Goal: Complete application form: Complete application form

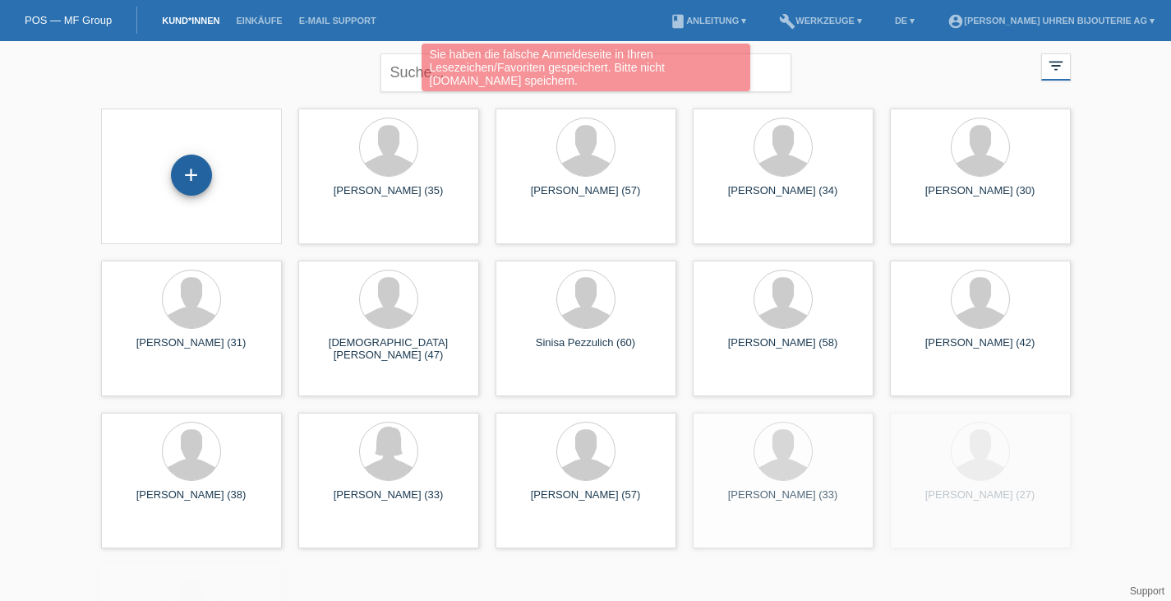
click at [201, 173] on div "+" at bounding box center [191, 175] width 41 height 41
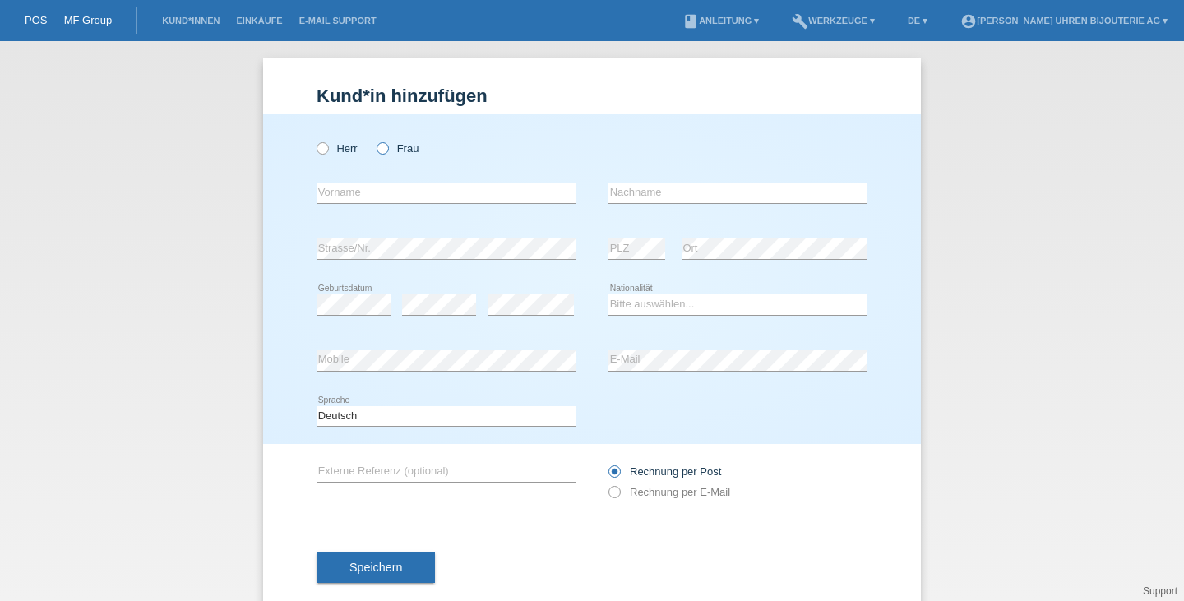
click at [386, 154] on label "Frau" at bounding box center [397, 148] width 42 height 12
click at [386, 153] on input "Frau" at bounding box center [381, 147] width 11 height 11
radio input "true"
click at [391, 196] on input "text" at bounding box center [445, 192] width 259 height 21
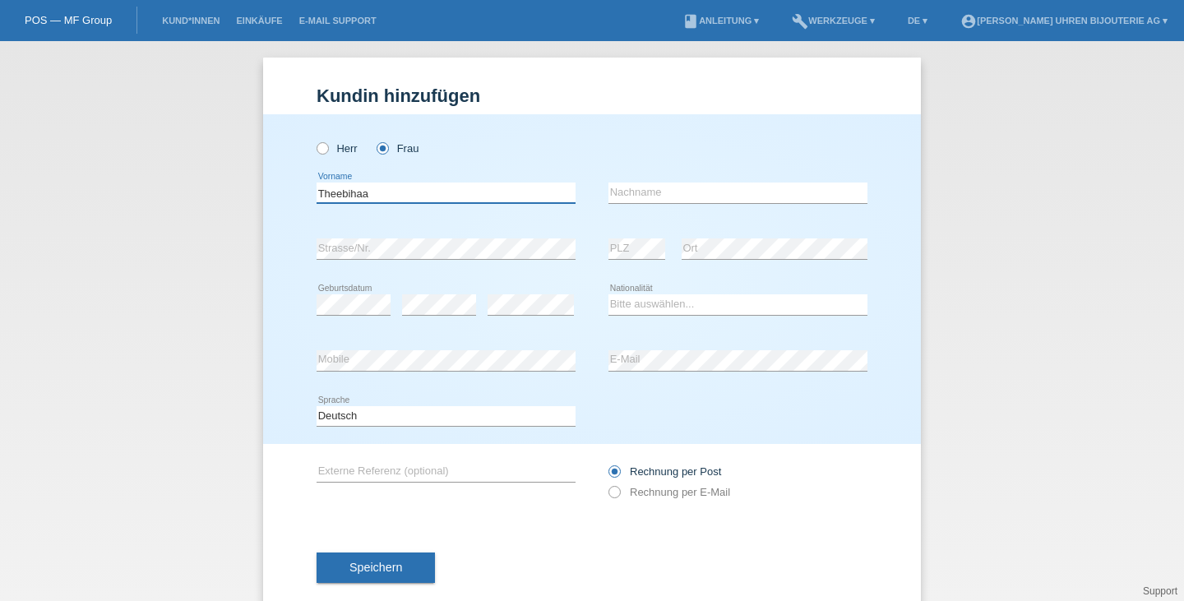
type input "Theebihaa"
click at [628, 187] on input "text" at bounding box center [737, 192] width 259 height 21
type input "Kizil"
click at [658, 301] on select "Bitte auswählen... Schweiz Deutschland Liechtenstein Österreich ------------ Af…" at bounding box center [737, 304] width 259 height 20
select select "CH"
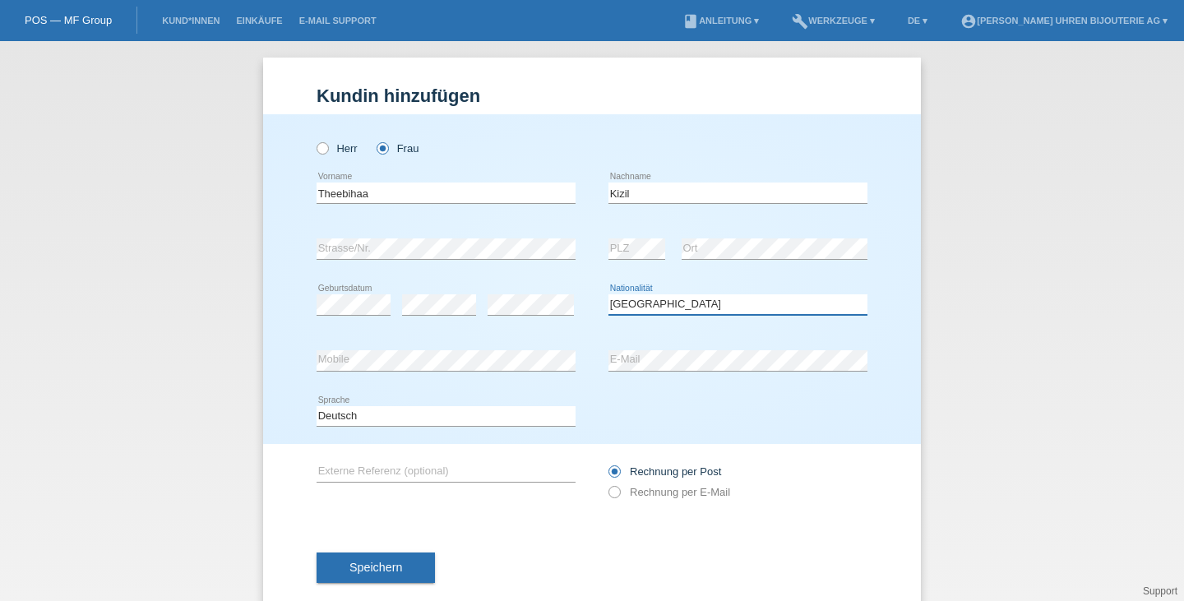
click at [608, 294] on select "Bitte auswählen... Schweiz Deutschland Liechtenstein Österreich ------------ Af…" at bounding box center [737, 304] width 259 height 20
click at [665, 490] on label "Rechnung per E-Mail" at bounding box center [669, 492] width 122 height 12
click at [619, 490] on input "Rechnung per E-Mail" at bounding box center [613, 496] width 11 height 21
radio input "true"
click at [419, 474] on input "text" at bounding box center [445, 471] width 259 height 21
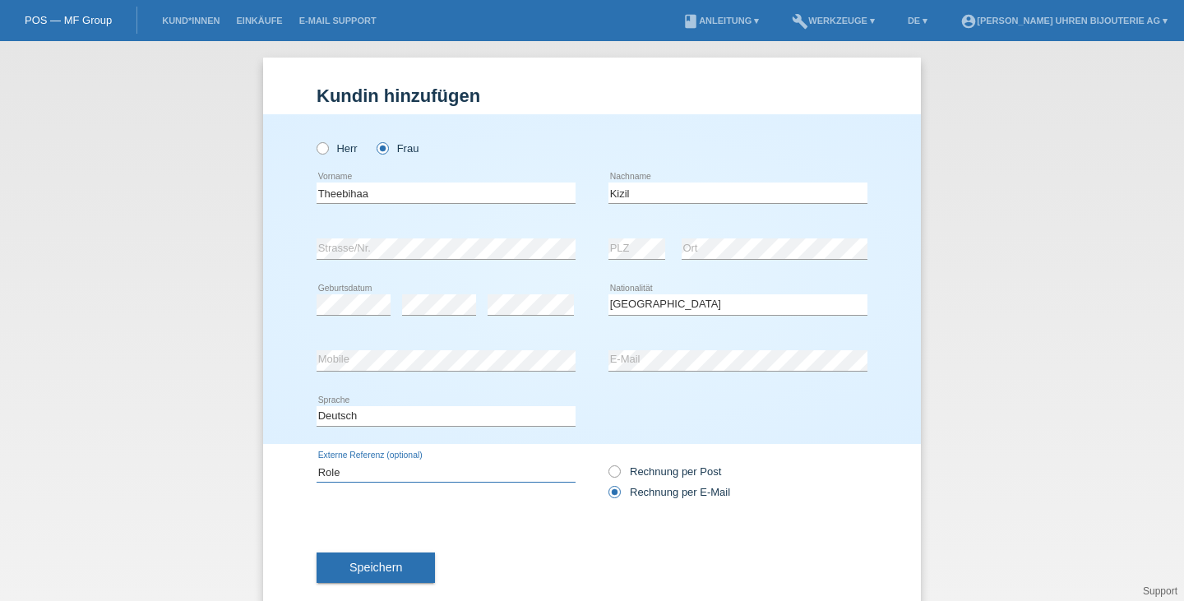
type input "Rolex"
type input "CPO"
click at [659, 478] on div "Rechnung per Post Rechnung per E-Mail" at bounding box center [737, 481] width 259 height 41
click at [672, 475] on label "Rechnung per Post" at bounding box center [664, 471] width 113 height 12
click at [619, 475] on input "Rechnung per Post" at bounding box center [613, 475] width 11 height 21
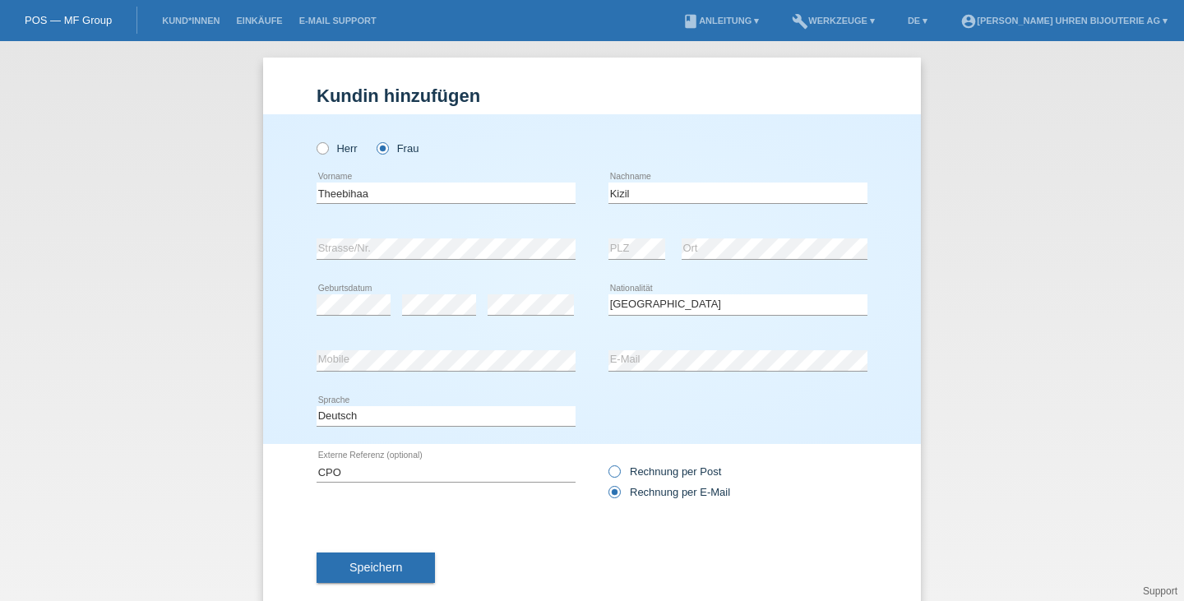
radio input "true"
click at [347, 459] on div "CPO error Externe Referenz (optional)" at bounding box center [445, 472] width 259 height 56
click at [351, 468] on input "CPO" at bounding box center [445, 471] width 259 height 21
type input "CPO Rolex DJ 41"
click at [386, 576] on button "Speichern" at bounding box center [375, 567] width 118 height 31
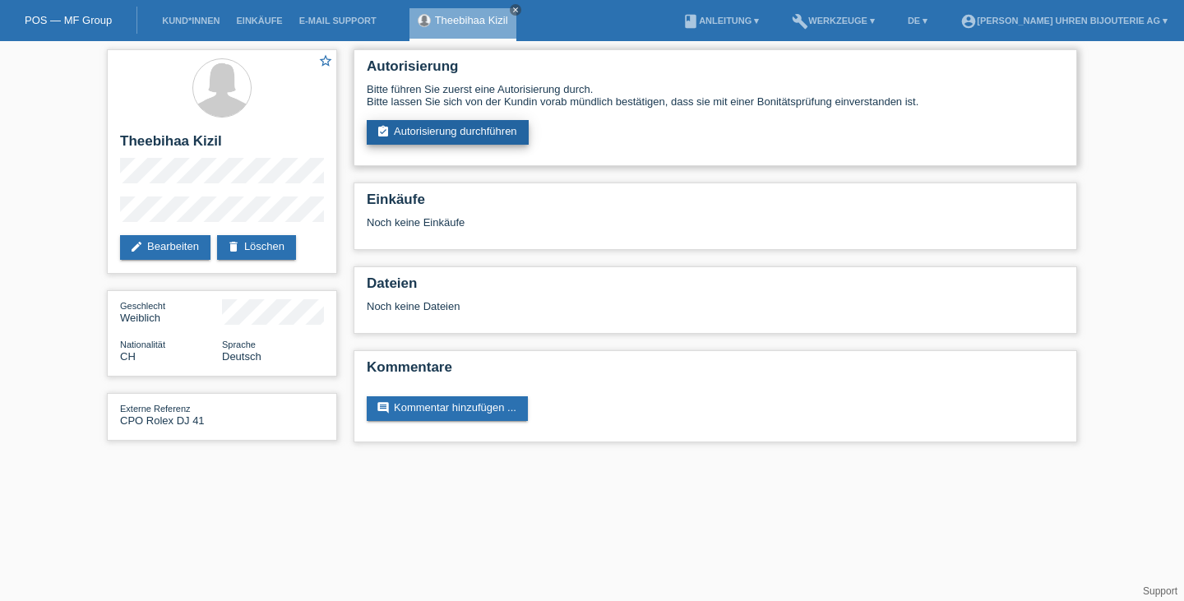
click at [441, 135] on link "assignment_turned_in Autorisierung durchführen" at bounding box center [448, 132] width 162 height 25
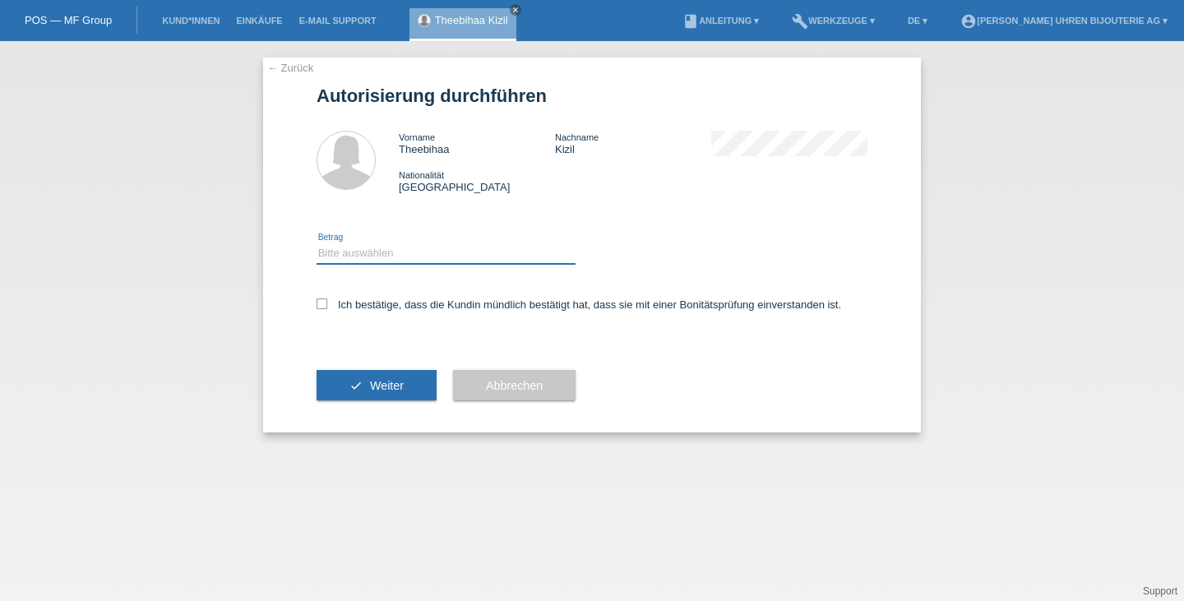
click at [391, 258] on select "Bitte auswählen CHF 1.00 - CHF 499.00 CHF 500.00 - CHF 1'999.00 CHF 2'000.00 - …" at bounding box center [445, 253] width 259 height 20
select select "3"
click at [316, 244] on select "Bitte auswählen CHF 1.00 - CHF 499.00 CHF 500.00 - CHF 1'999.00 CHF 2'000.00 - …" at bounding box center [445, 253] width 259 height 20
click at [423, 305] on label "Ich bestätige, dass die Kundin mündlich bestätigt hat, dass sie mit einer Bonit…" at bounding box center [578, 304] width 524 height 12
click at [327, 305] on input "Ich bestätige, dass die Kundin mündlich bestätigt hat, dass sie mit einer Bonit…" at bounding box center [321, 303] width 11 height 11
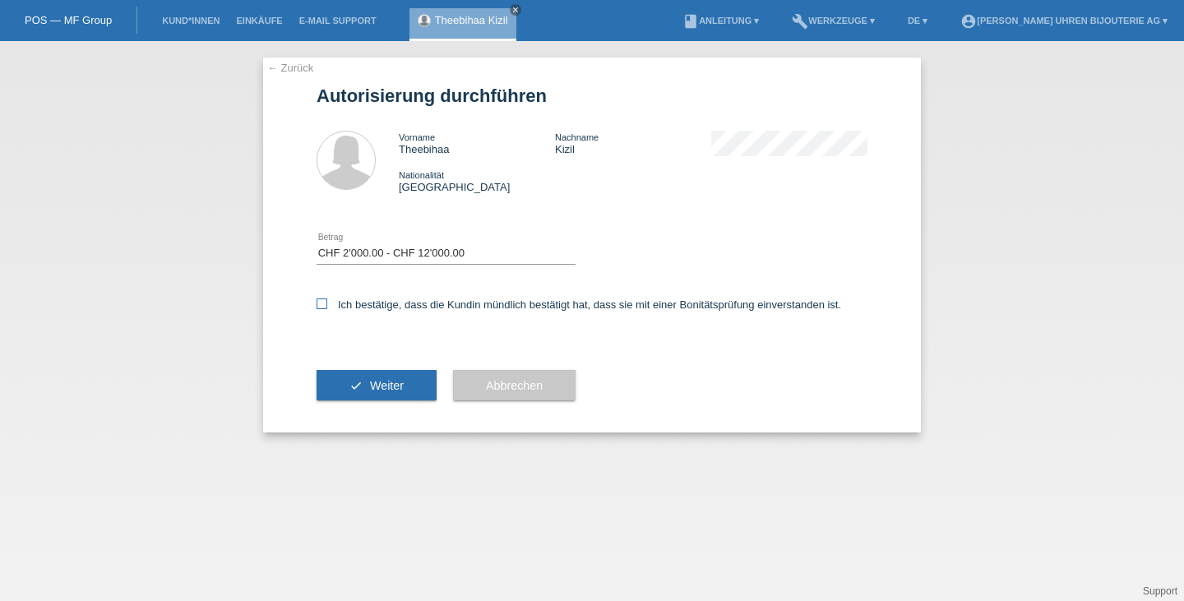
checkbox input "true"
click at [391, 383] on span "Weiter" at bounding box center [387, 385] width 34 height 13
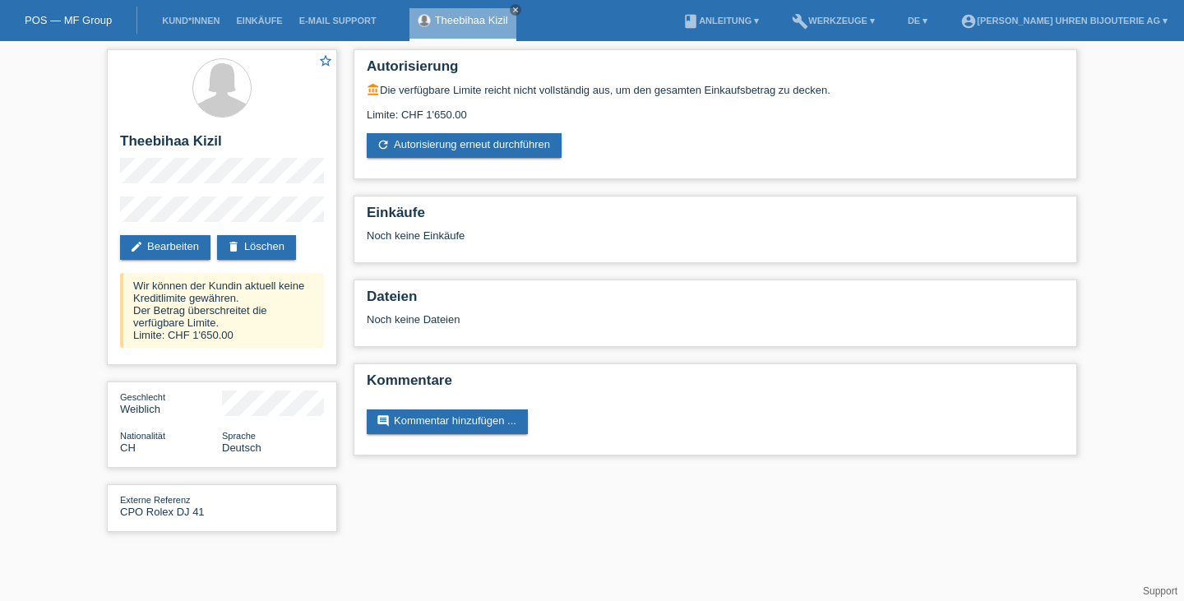
click at [110, 19] on link "POS — MF Group" at bounding box center [68, 20] width 87 height 12
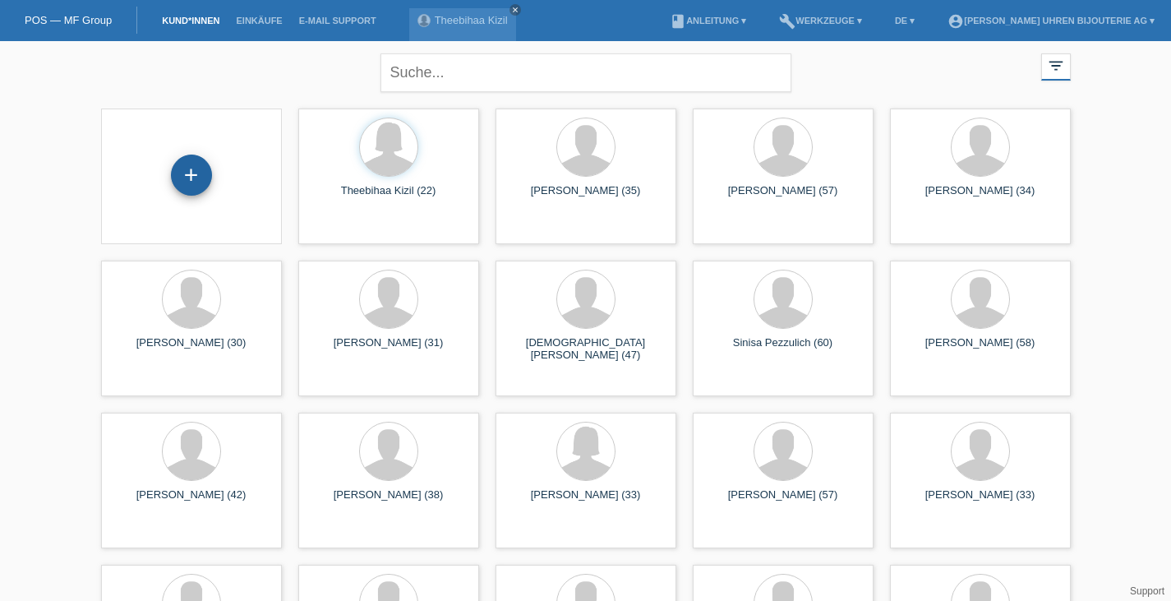
click at [205, 182] on div "+" at bounding box center [191, 175] width 39 height 28
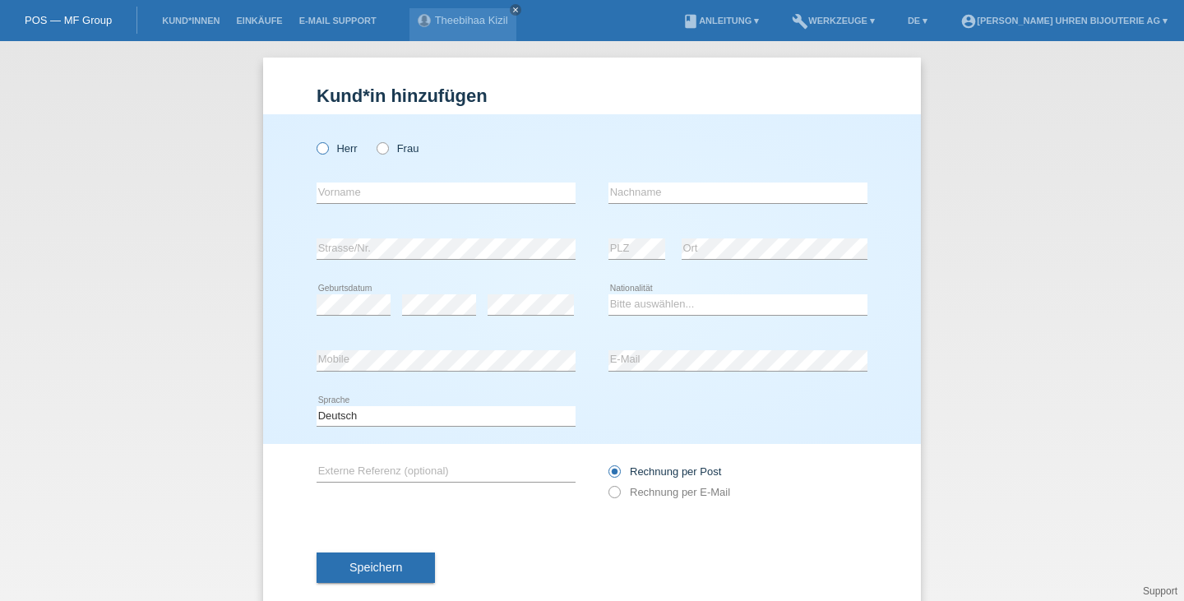
click at [327, 142] on label "Herr" at bounding box center [336, 148] width 41 height 12
click at [327, 142] on input "Herr" at bounding box center [321, 147] width 11 height 11
radio input "true"
click at [349, 193] on input "text" at bounding box center [445, 192] width 259 height 21
type input "Thayaparan"
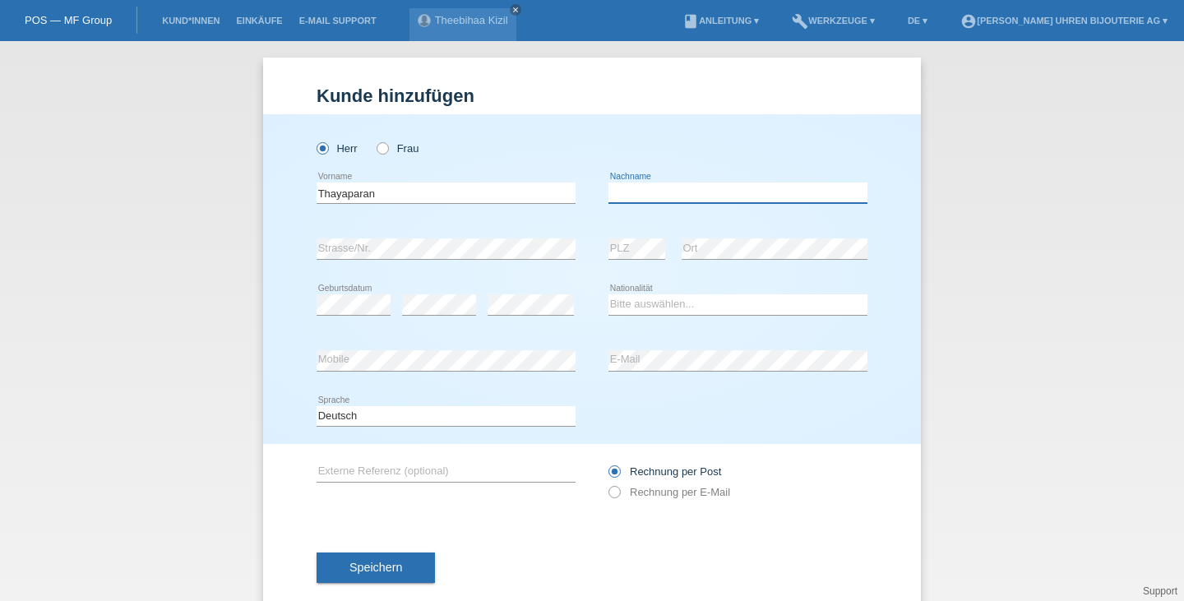
click at [675, 187] on input "text" at bounding box center [737, 192] width 259 height 21
type input "Arumugam"
click at [686, 298] on select "Bitte auswählen... Schweiz Deutschland Liechtenstein Österreich ------------ Af…" at bounding box center [737, 304] width 259 height 20
select select "CH"
click at [608, 294] on select "Bitte auswählen... Schweiz Deutschland Liechtenstein Österreich ------------ Af…" at bounding box center [737, 304] width 259 height 20
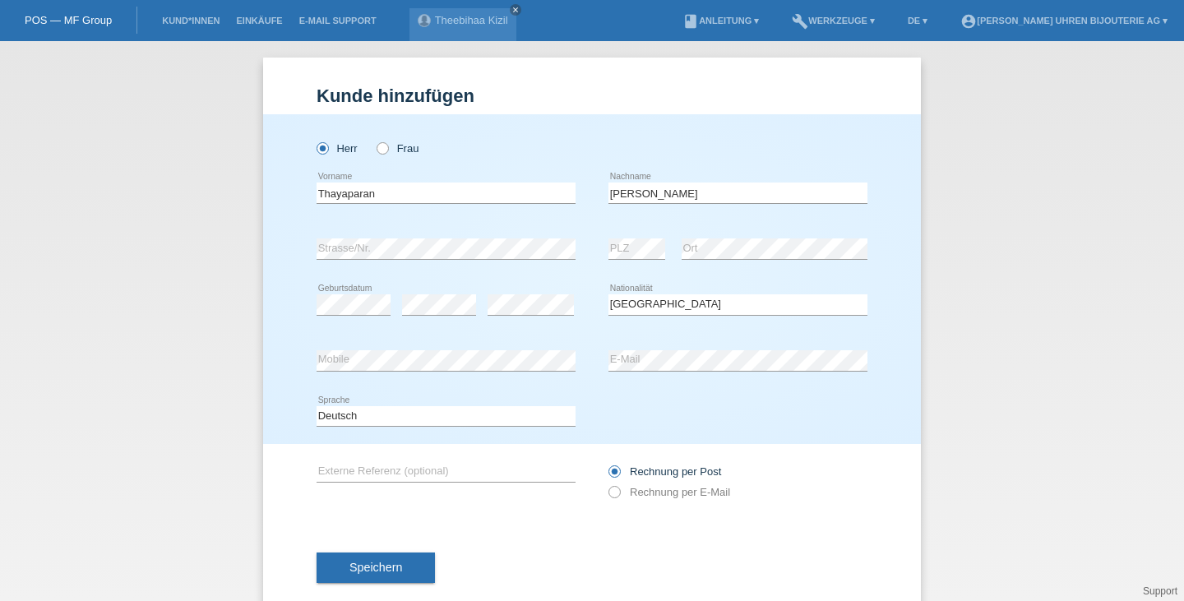
click at [431, 349] on div "error Mobile" at bounding box center [445, 361] width 259 height 56
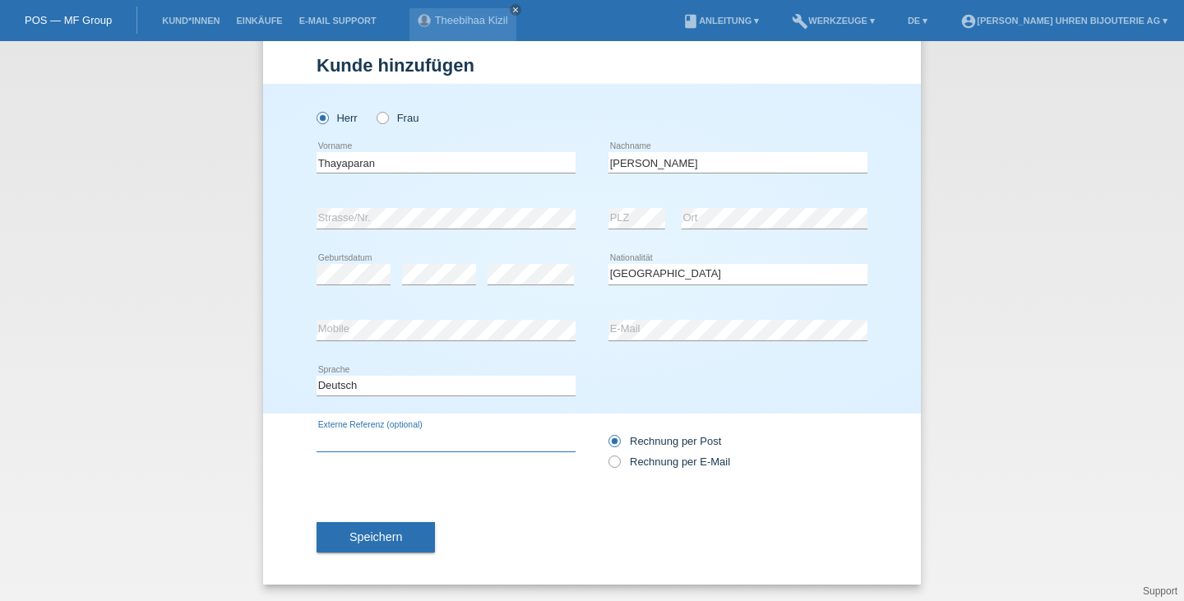
click at [421, 441] on input "text" at bounding box center [445, 441] width 259 height 21
type input "CPO Rolex DJ 41"
click at [374, 524] on button "Speichern" at bounding box center [375, 537] width 118 height 31
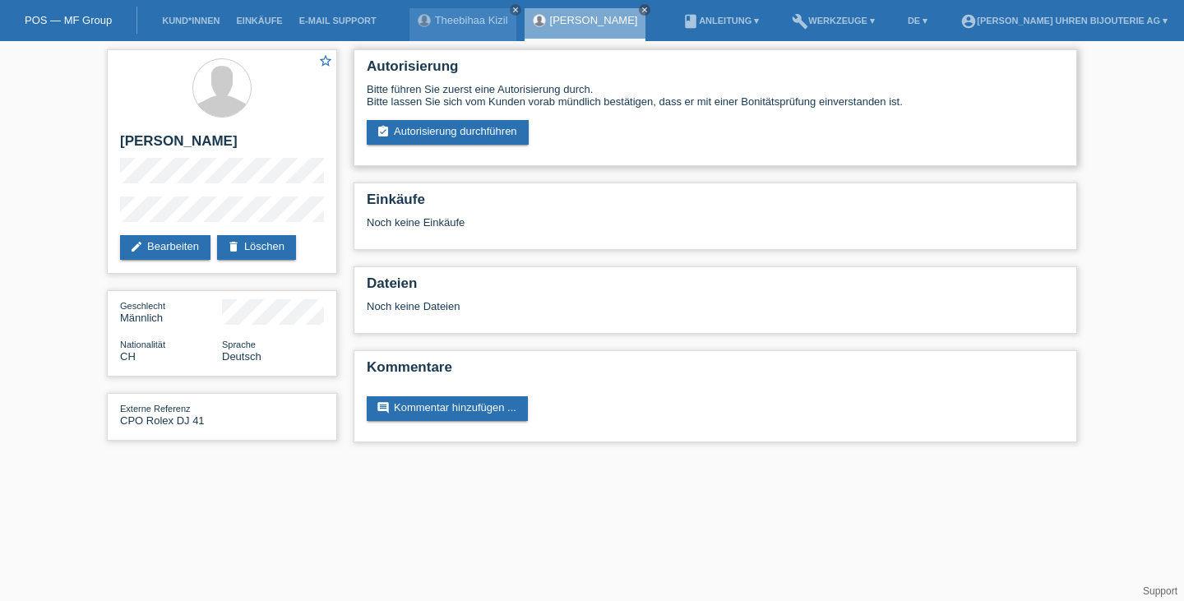
click at [537, 145] on div "Bitte führen Sie zuerst eine Autorisierung durch. Bitte lassen Sie sich vom Kun…" at bounding box center [715, 114] width 697 height 62
click at [506, 132] on link "assignment_turned_in Autorisierung durchführen" at bounding box center [448, 132] width 162 height 25
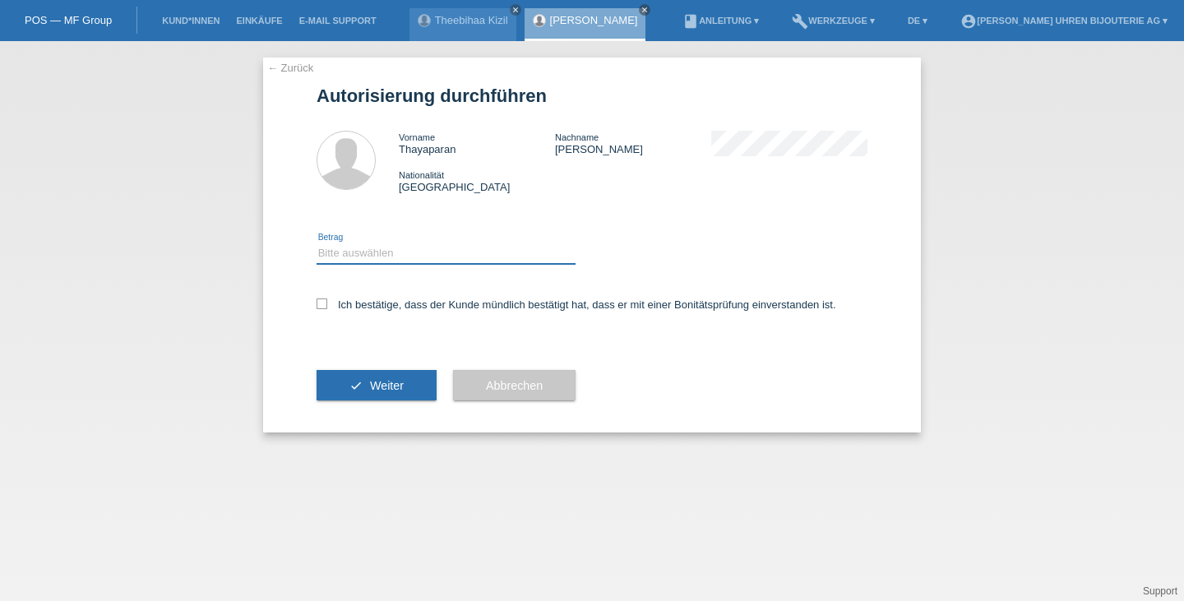
click at [399, 257] on select "Bitte auswählen CHF 1.00 - CHF 499.00 CHF 500.00 - CHF 1'999.00 CHF 2'000.00 - …" at bounding box center [445, 253] width 259 height 20
select select "3"
click at [316, 244] on select "Bitte auswählen CHF 1.00 - CHF 499.00 CHF 500.00 - CHF 1'999.00 CHF 2'000.00 - …" at bounding box center [445, 253] width 259 height 20
click at [441, 298] on div "Ich bestätige, dass der Kunde mündlich bestätigt hat, dass er mit einer Bonität…" at bounding box center [591, 310] width 551 height 56
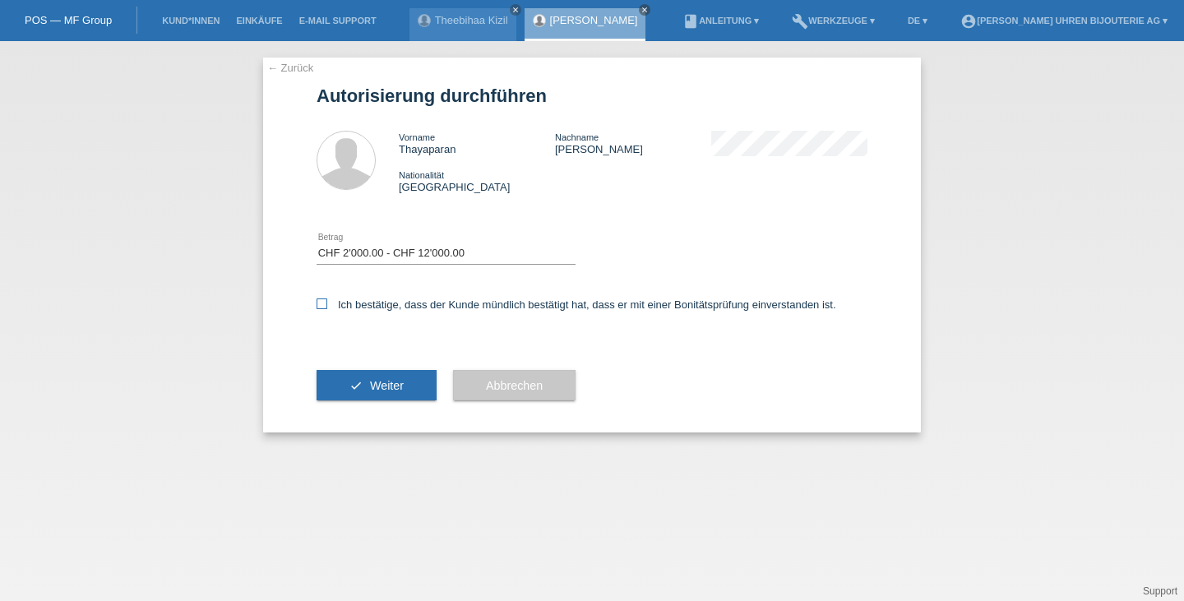
click at [466, 311] on label "Ich bestätige, dass der Kunde mündlich bestätigt hat, dass er mit einer Bonität…" at bounding box center [575, 304] width 519 height 12
click at [327, 309] on input "Ich bestätige, dass der Kunde mündlich bestätigt hat, dass er mit einer Bonität…" at bounding box center [321, 303] width 11 height 11
checkbox input "true"
click at [381, 383] on span "Weiter" at bounding box center [387, 385] width 34 height 13
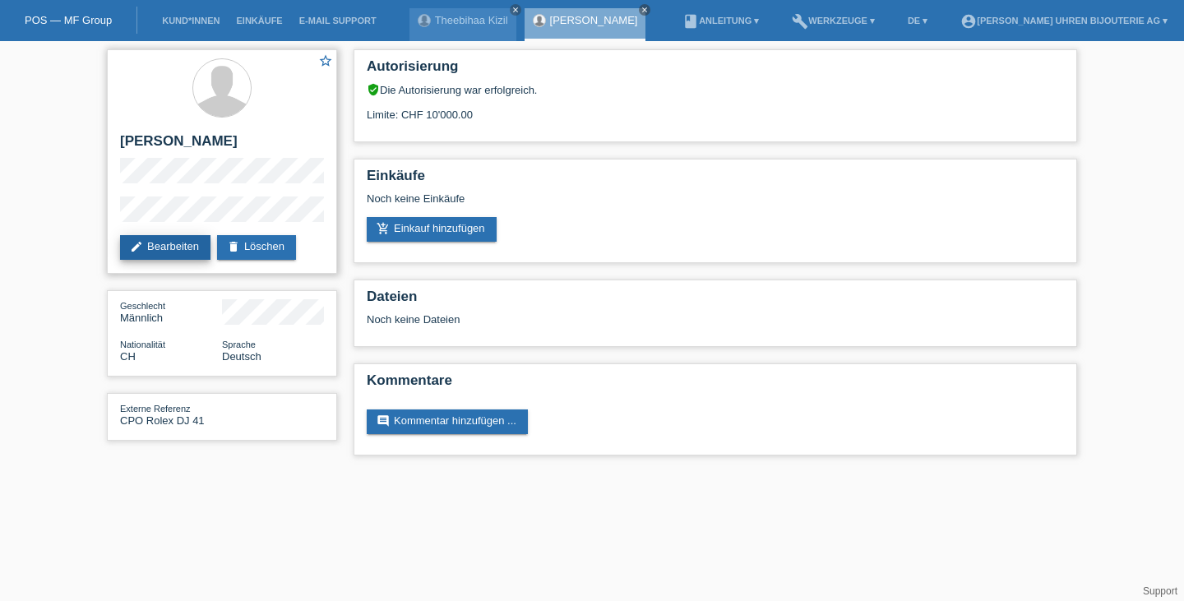
click at [151, 259] on link "edit Bearbeiten" at bounding box center [165, 247] width 90 height 25
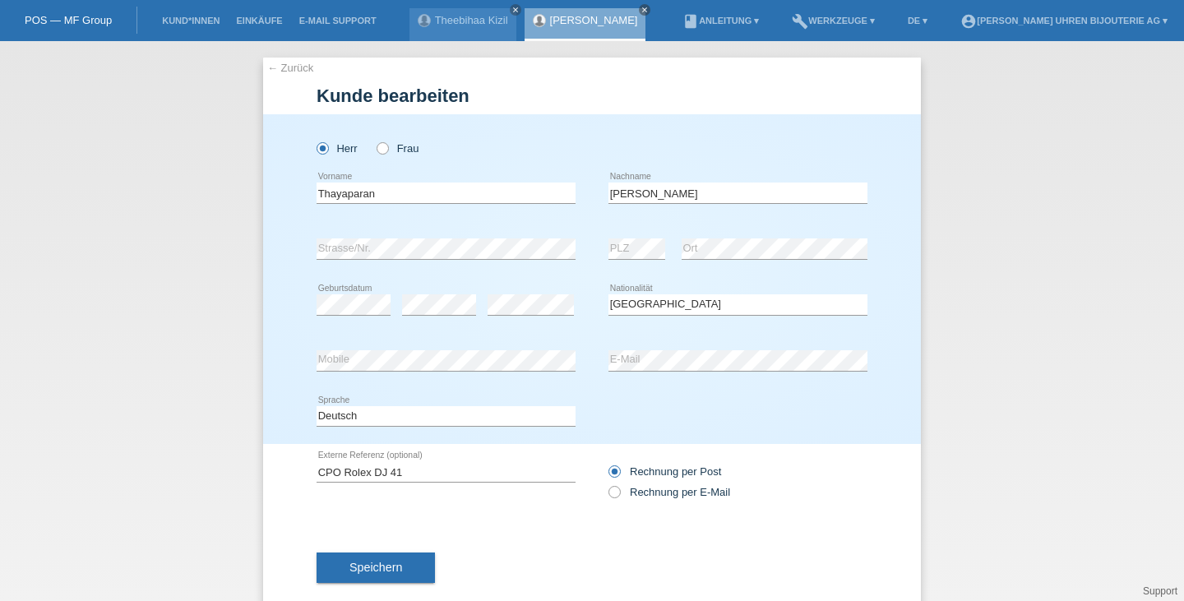
select select "CH"
click at [633, 496] on label "Rechnung per E-Mail" at bounding box center [669, 492] width 122 height 12
click at [619, 496] on input "Rechnung per E-Mail" at bounding box center [613, 496] width 11 height 21
radio input "true"
click at [441, 474] on input "CPO Rolex DJ 41" at bounding box center [445, 471] width 259 height 21
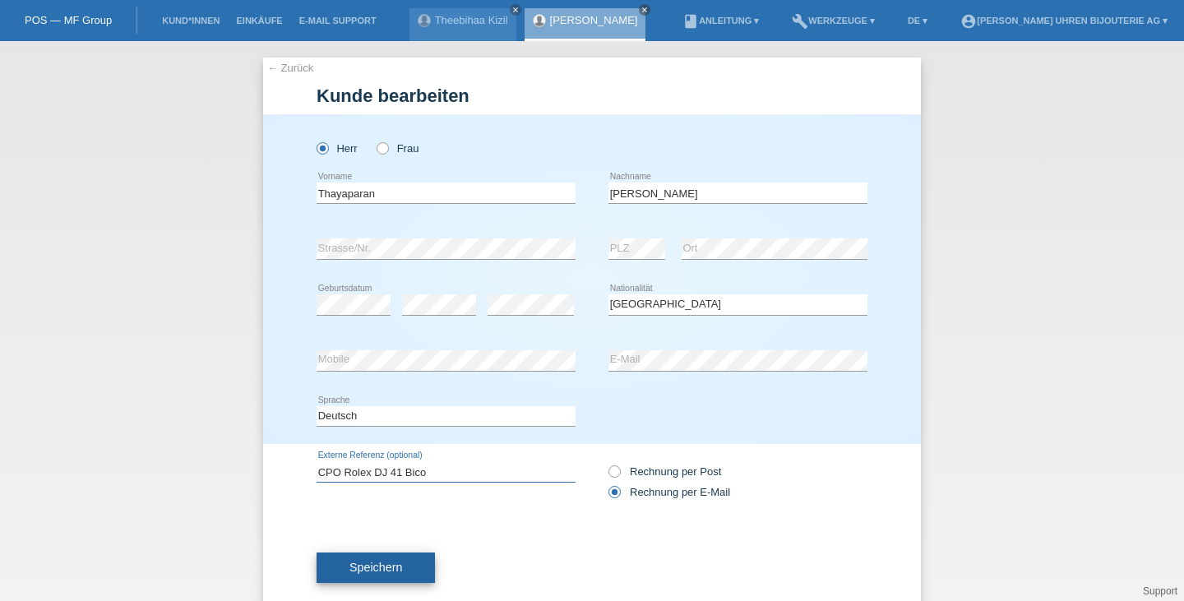
type input "CPO Rolex DJ 41 Bico"
click at [373, 556] on button "Speichern" at bounding box center [375, 567] width 118 height 31
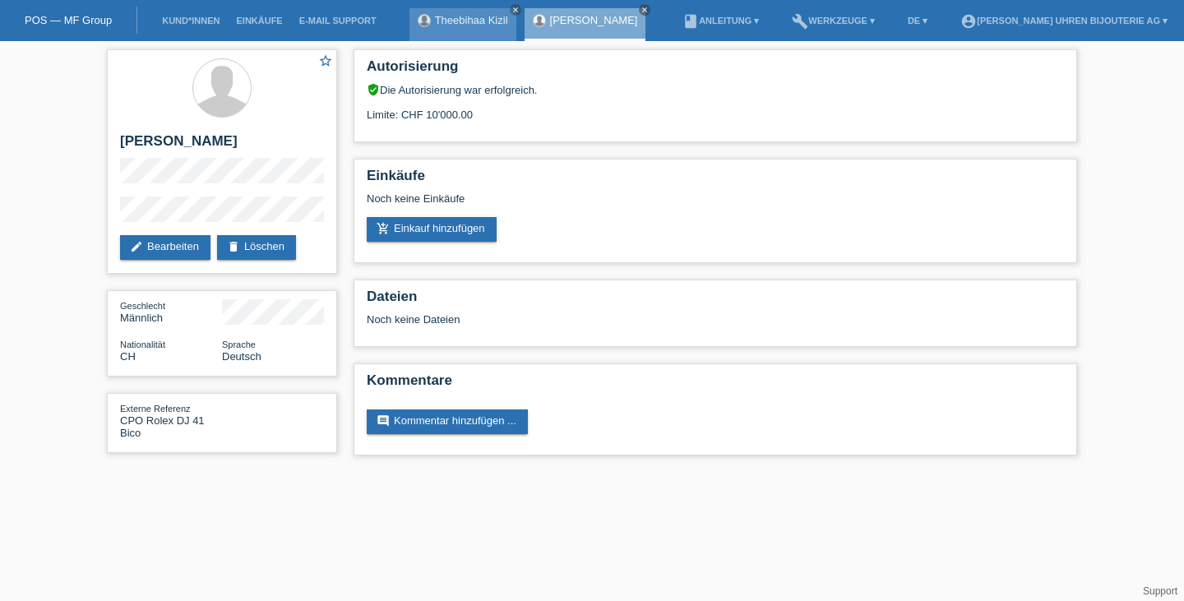
click at [464, 21] on link "Theebihaa Kizil" at bounding box center [471, 20] width 73 height 12
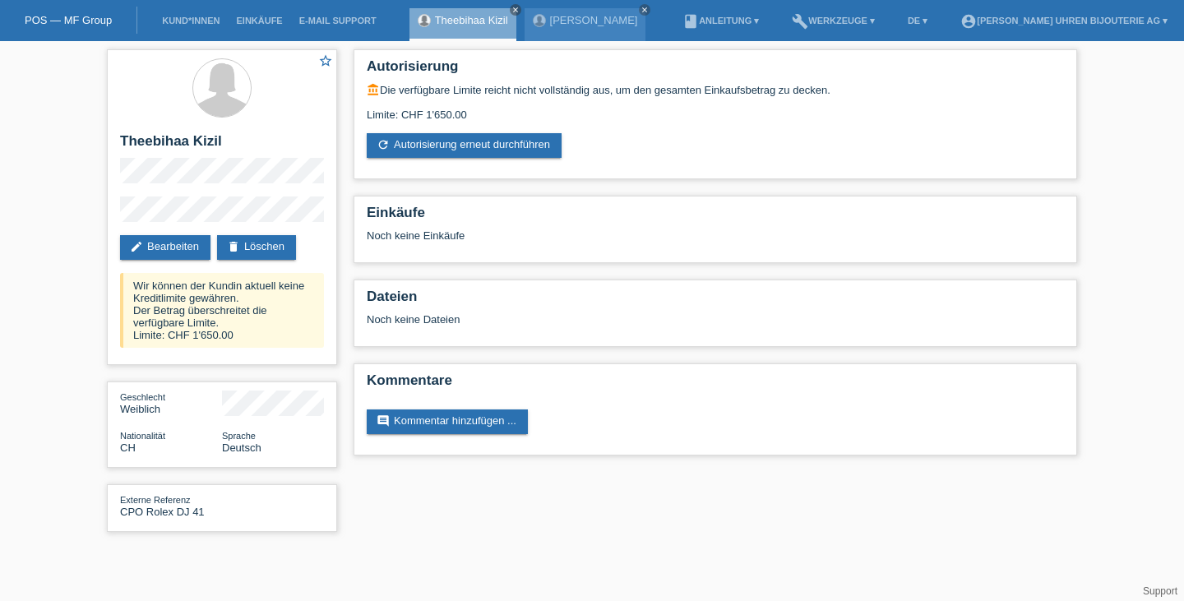
click at [96, 21] on link "POS — MF Group" at bounding box center [68, 20] width 87 height 12
